Goal: Task Accomplishment & Management: Manage account settings

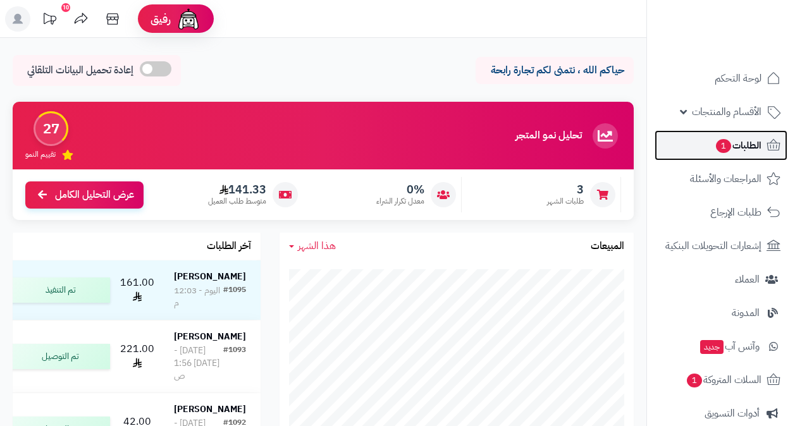
click at [706, 159] on link "الطلبات 1" at bounding box center [720, 145] width 133 height 30
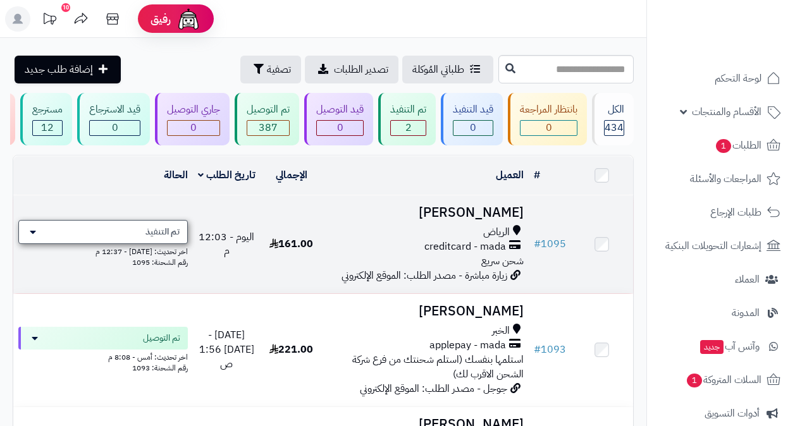
click at [141, 235] on div "تم التنفيذ" at bounding box center [102, 232] width 169 height 24
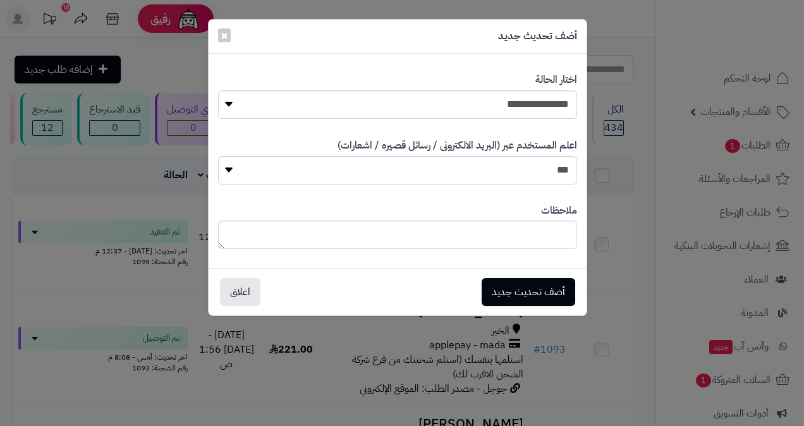
click at [137, 252] on div "**********" at bounding box center [402, 213] width 804 height 426
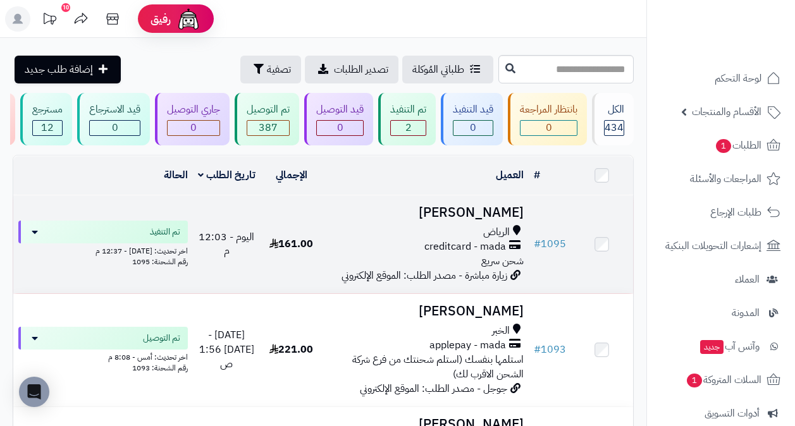
click at [467, 235] on div "الرياض" at bounding box center [426, 232] width 196 height 15
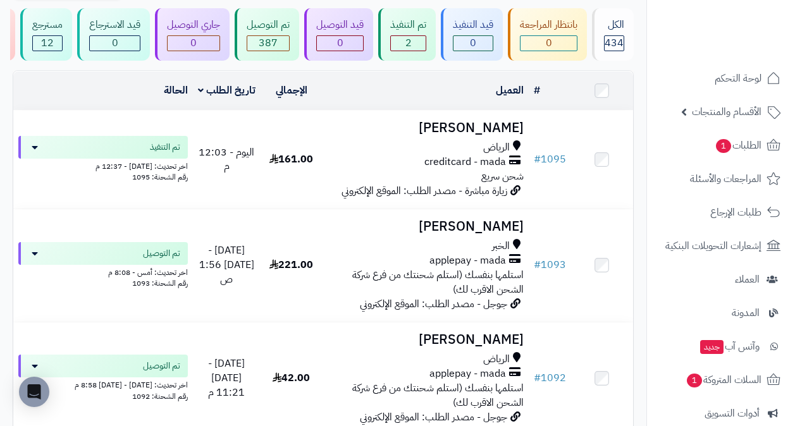
scroll to position [89, 0]
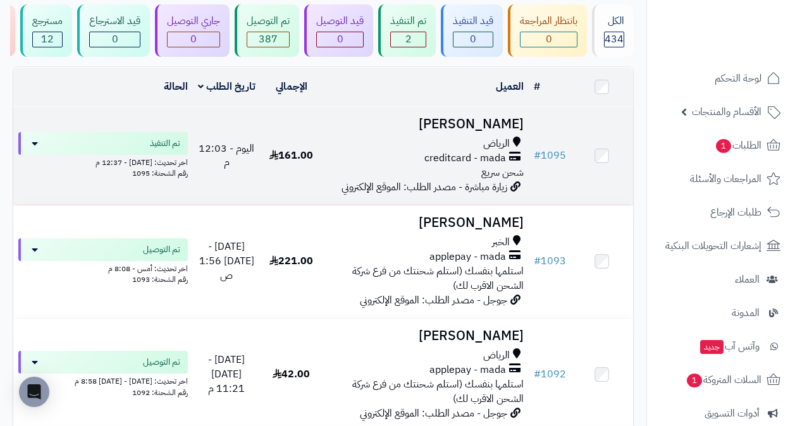
click at [496, 129] on h3 "عبير العلي" at bounding box center [426, 124] width 196 height 15
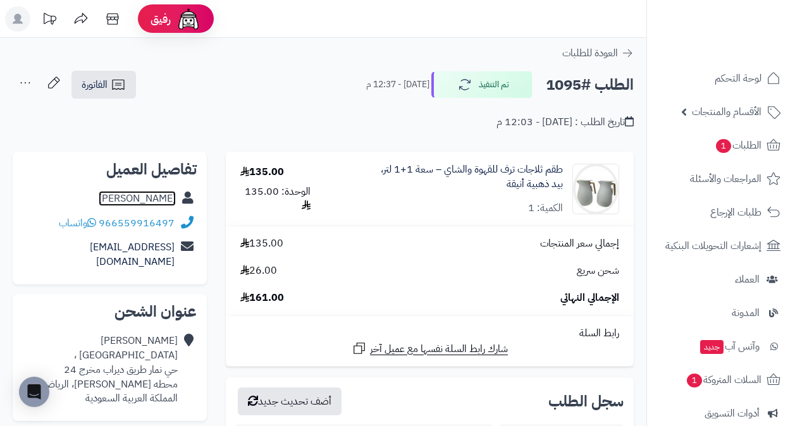
click at [174, 195] on link "عبير العلي" at bounding box center [137, 198] width 77 height 15
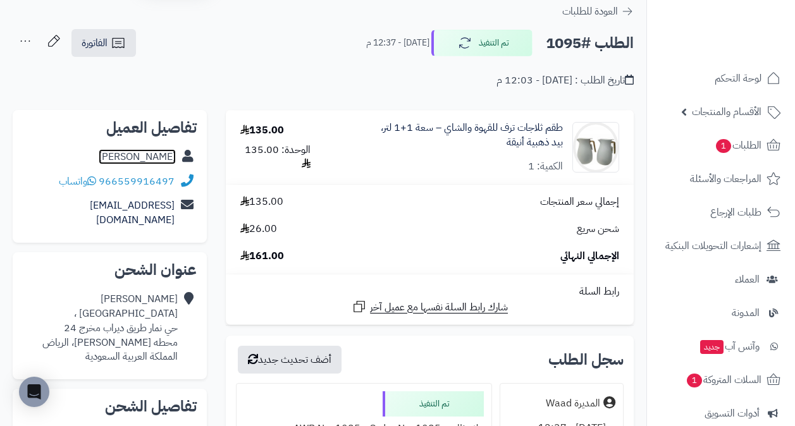
scroll to position [52, 0]
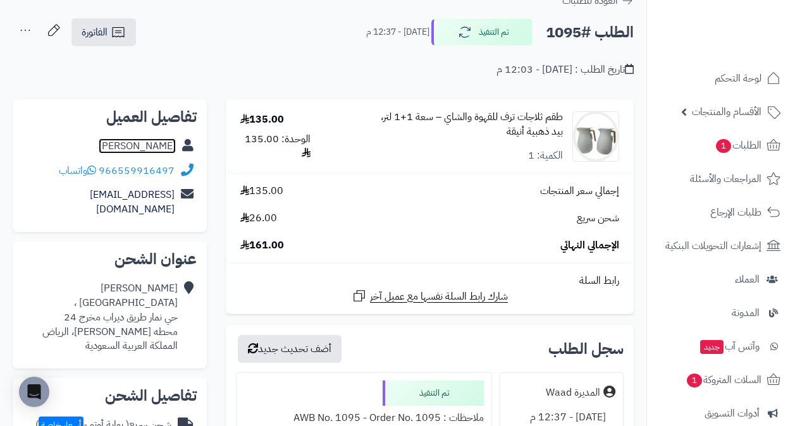
click at [546, 124] on link "طقم ثلاجات ترف للقهوة والشاي – سعة 1+1 لتر، بيد ذهبية أنيقة" at bounding box center [451, 124] width 223 height 29
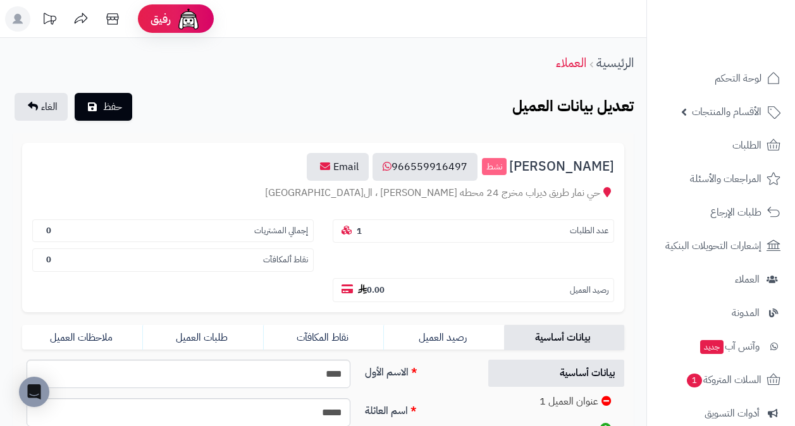
click at [597, 166] on span "[PERSON_NAME]" at bounding box center [561, 166] width 105 height 15
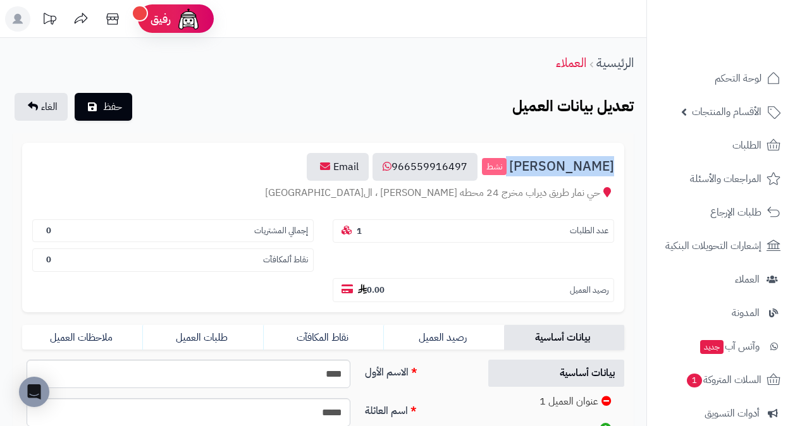
copy h3 "[PERSON_NAME]"
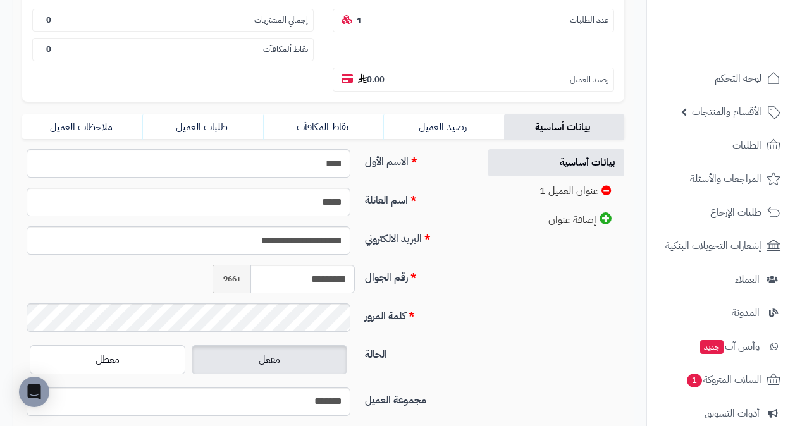
scroll to position [216, 0]
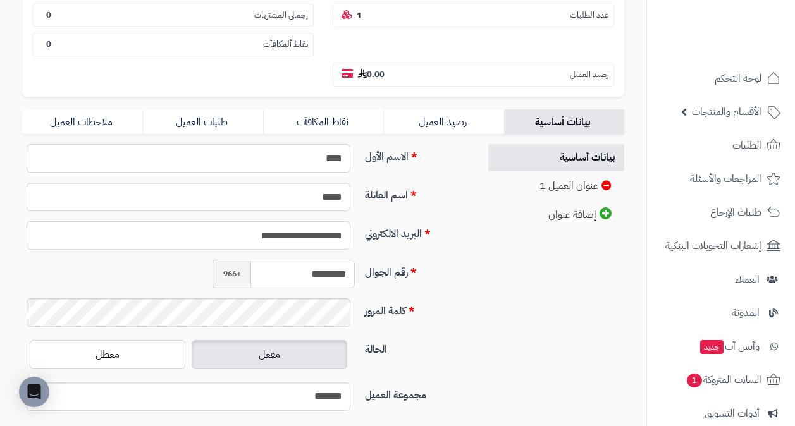
click at [312, 274] on input "*********" at bounding box center [302, 274] width 104 height 28
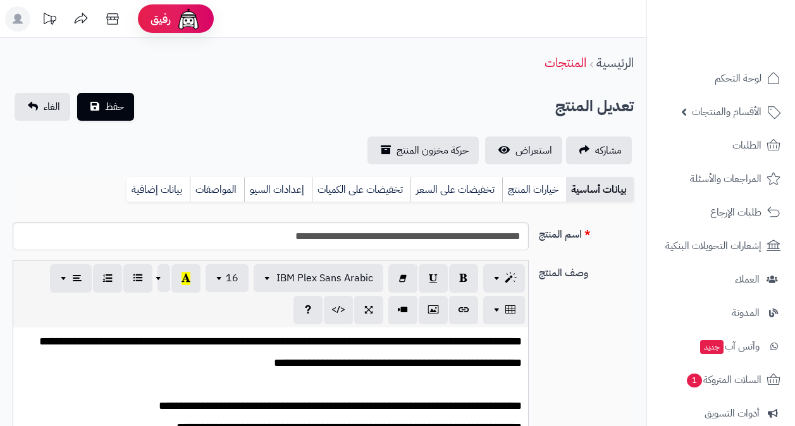
scroll to position [183, 0]
click at [170, 184] on link "بيانات إضافية" at bounding box center [157, 189] width 63 height 25
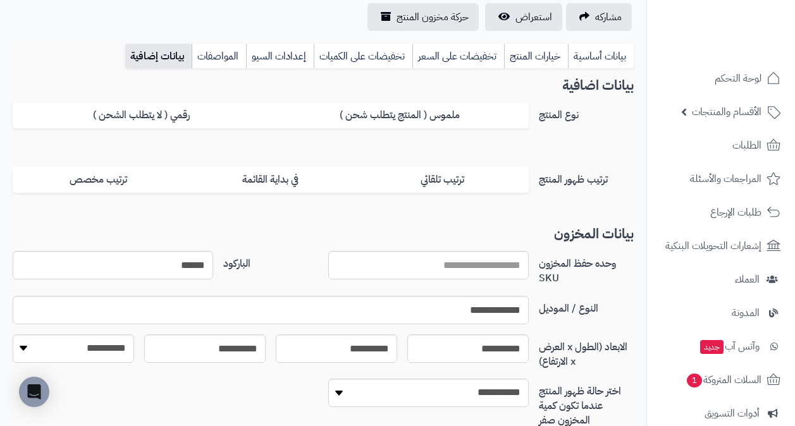
scroll to position [132, 0]
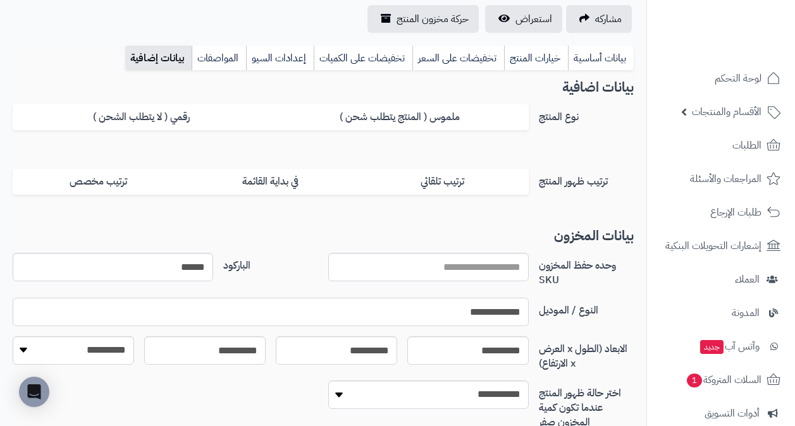
click at [494, 313] on input "**********" at bounding box center [271, 312] width 516 height 28
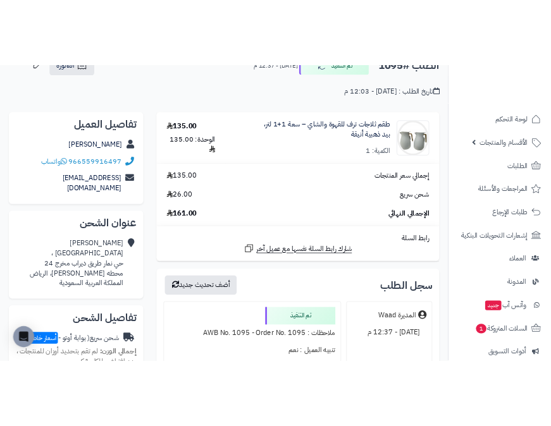
scroll to position [82, 0]
